Goal: Check status

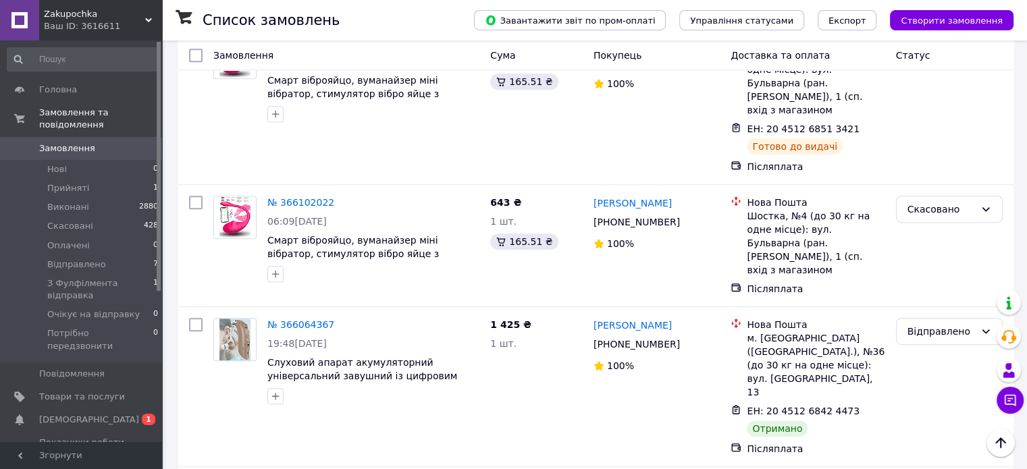
scroll to position [743, 0]
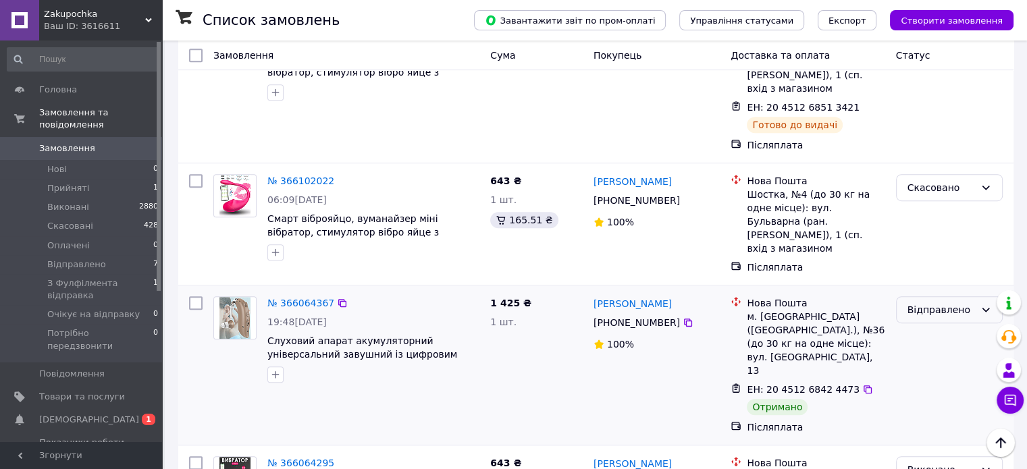
click at [938, 303] on div "Відправлено" at bounding box center [942, 310] width 68 height 15
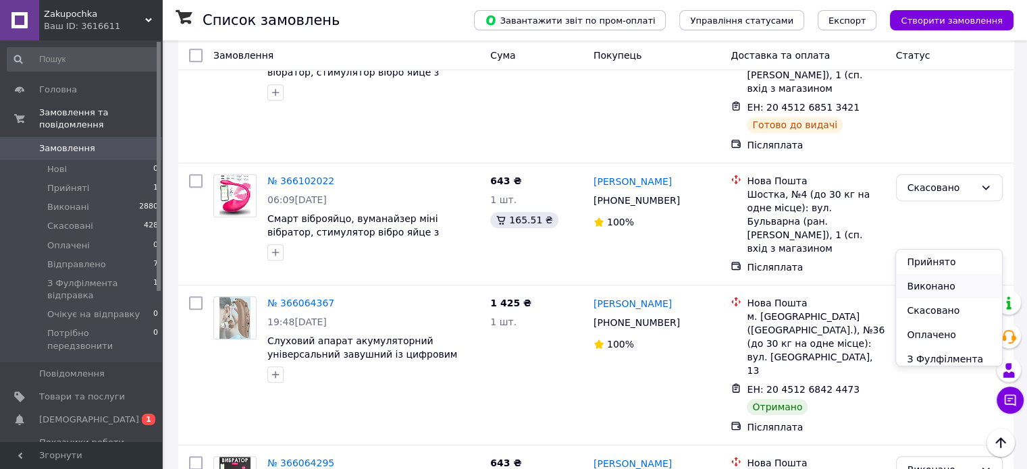
click at [916, 287] on li "Виконано" at bounding box center [948, 286] width 105 height 24
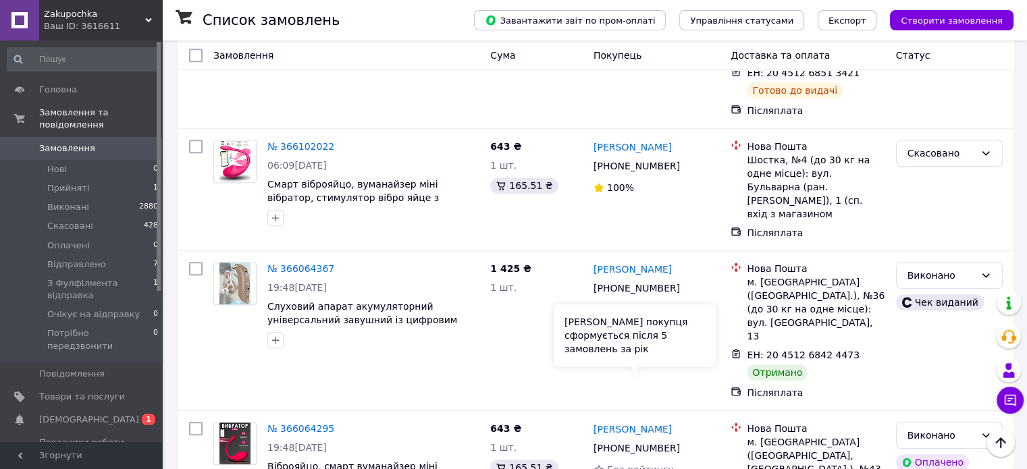
scroll to position [811, 0]
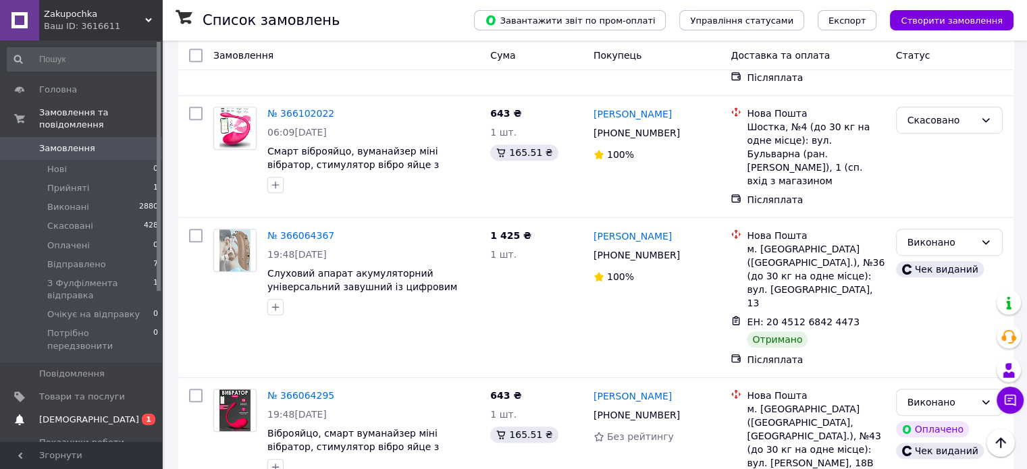
click at [88, 414] on span "[DEMOGRAPHIC_DATA]" at bounding box center [82, 420] width 86 height 12
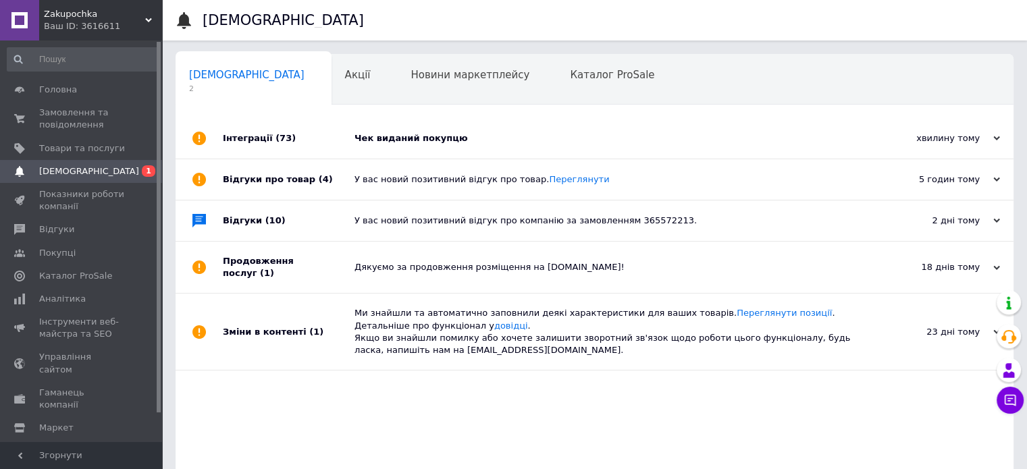
click at [403, 140] on div "Чек виданий покупцю" at bounding box center [610, 138] width 511 height 12
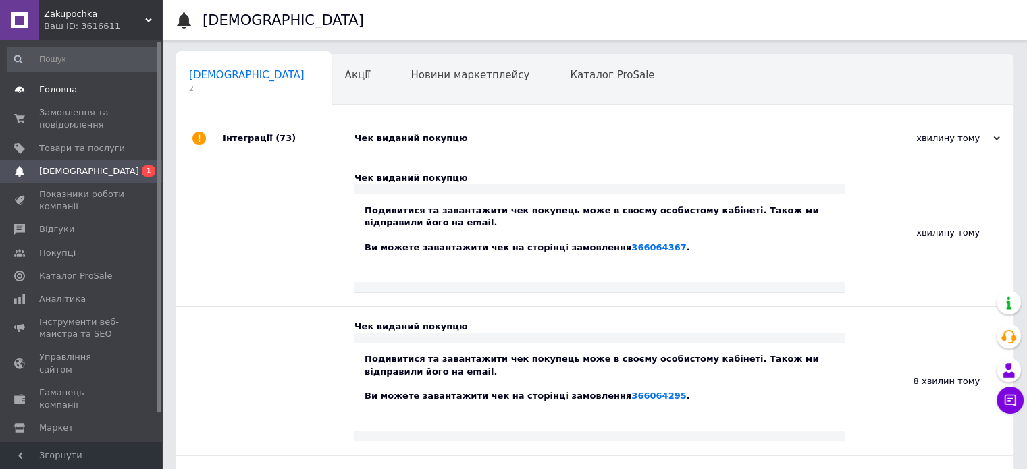
click at [65, 85] on span "Головна" at bounding box center [58, 90] width 38 height 12
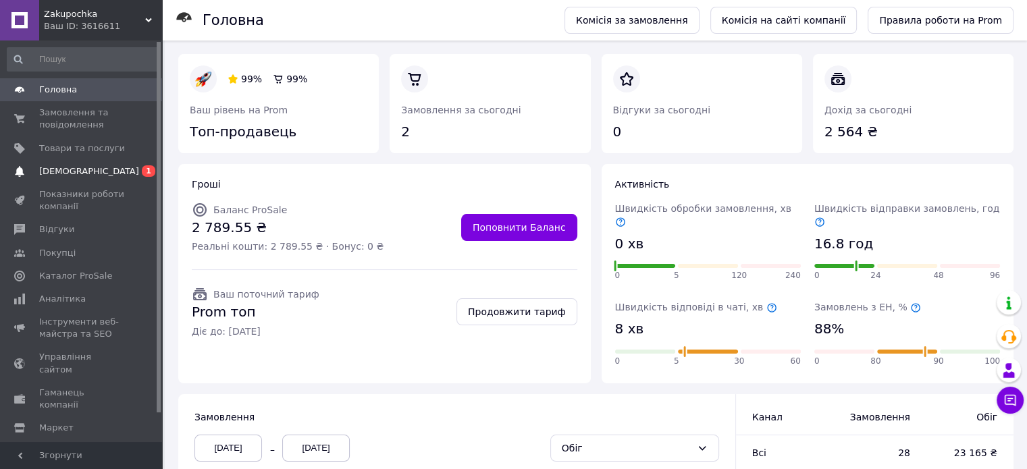
click at [47, 175] on span "[DEMOGRAPHIC_DATA]" at bounding box center [89, 171] width 100 height 12
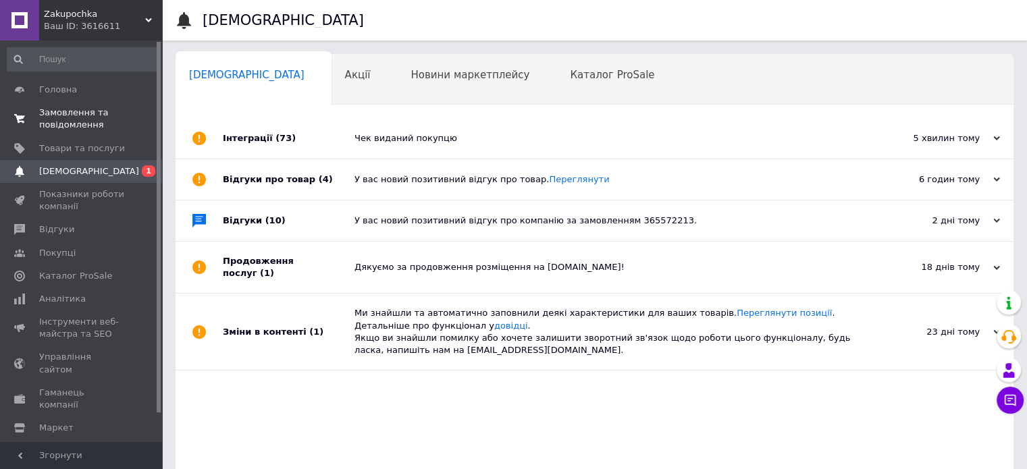
click at [78, 124] on span "Замовлення та повідомлення" at bounding box center [82, 119] width 86 height 24
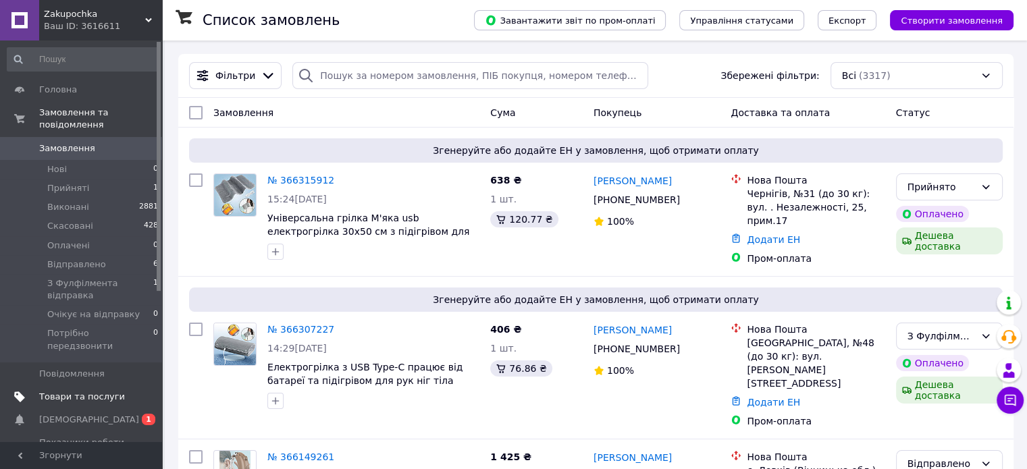
click at [80, 386] on link "Товари та послуги" at bounding box center [83, 397] width 166 height 23
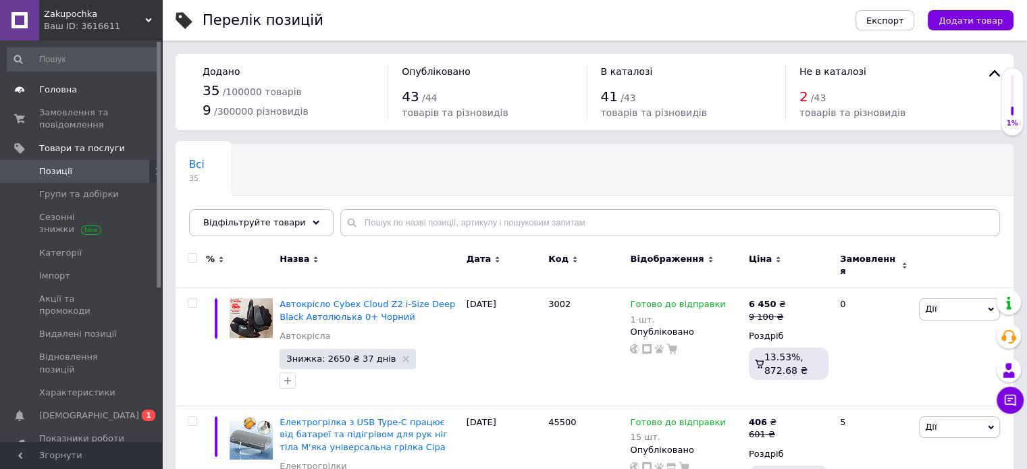
click at [66, 94] on span "Головна" at bounding box center [58, 90] width 38 height 12
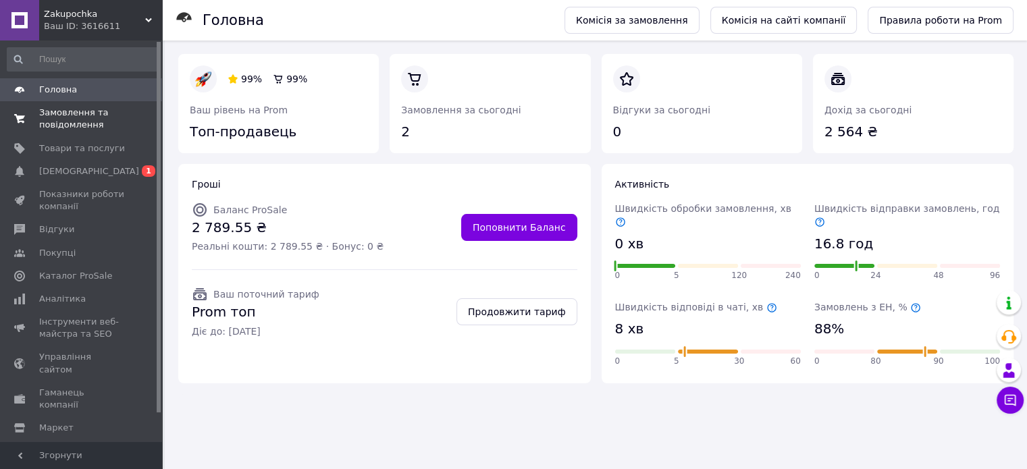
click at [70, 109] on span "Замовлення та повідомлення" at bounding box center [82, 119] width 86 height 24
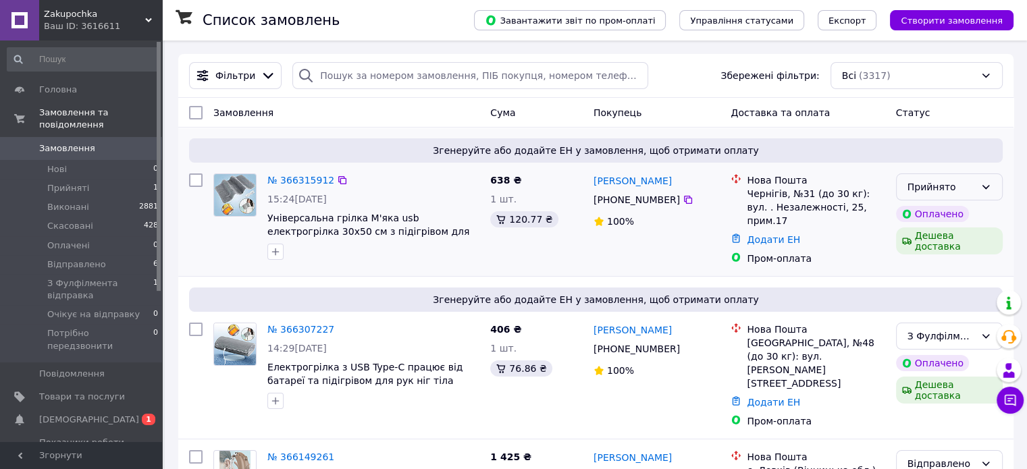
click at [948, 191] on div "Прийнято" at bounding box center [942, 187] width 68 height 15
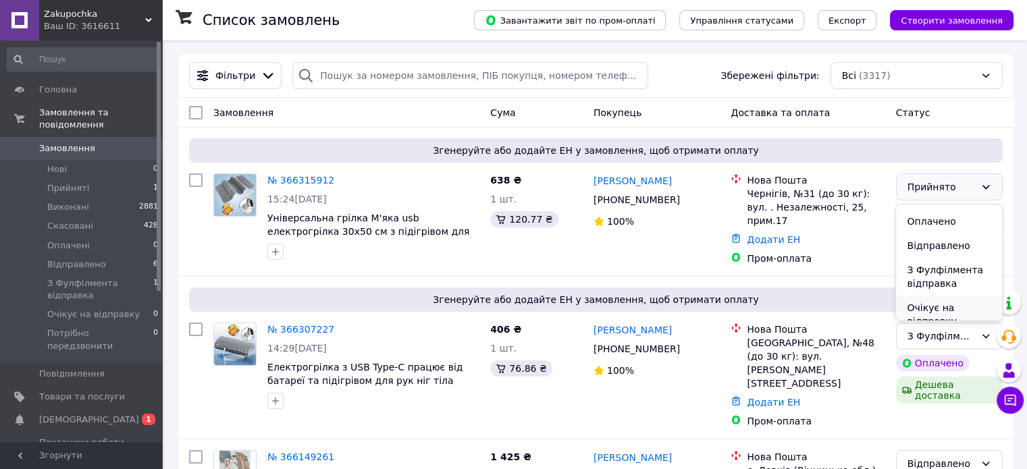
scroll to position [95, 0]
click at [942, 262] on li "Очікує на відправку" at bounding box center [948, 264] width 105 height 38
